Goal: Information Seeking & Learning: Learn about a topic

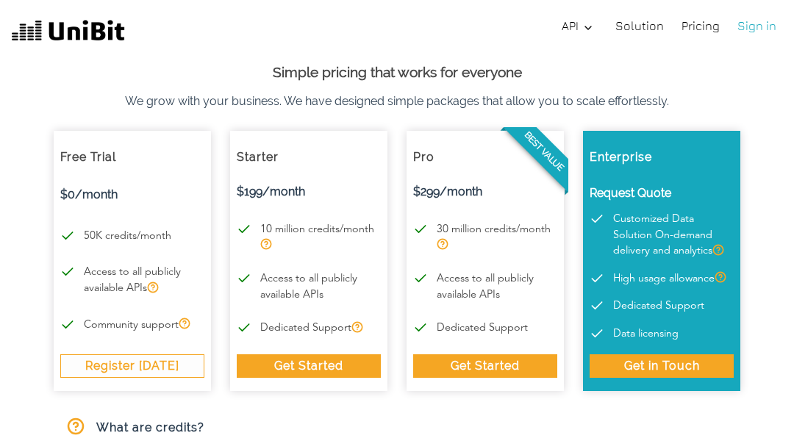
scroll to position [1430, 0]
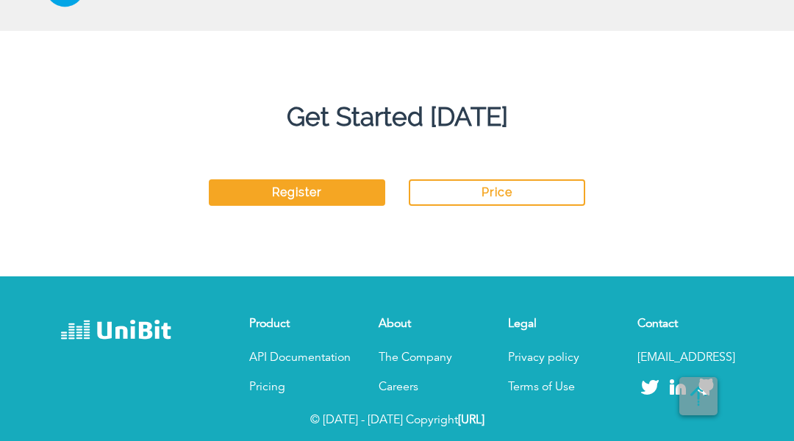
scroll to position [3607, 0]
